Goal: Navigation & Orientation: Find specific page/section

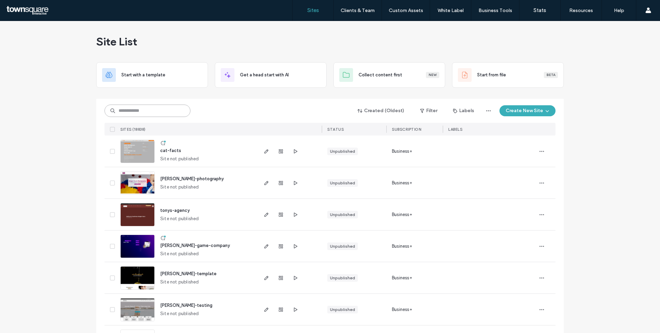
click at [130, 109] on input at bounding box center [148, 111] width 86 height 12
paste input "**********"
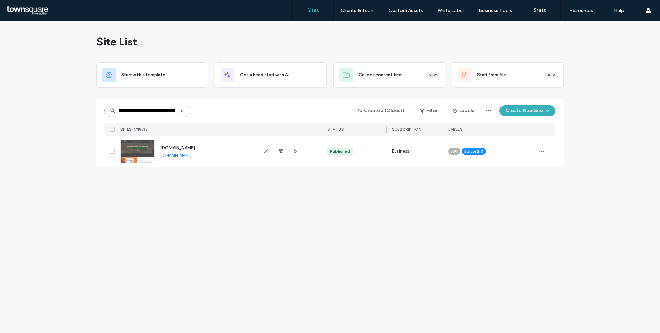
type input "**********"
click at [194, 147] on span "[DOMAIN_NAME]" at bounding box center [177, 147] width 35 height 5
